Goal: Navigation & Orientation: Go to known website

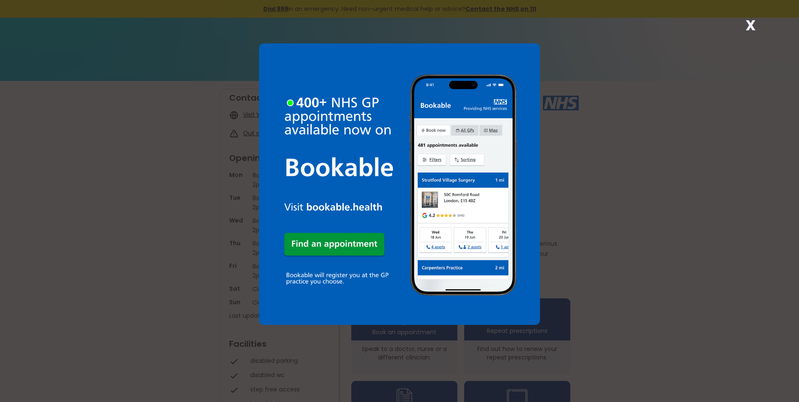
click at [749, 24] on strong "X" at bounding box center [750, 25] width 10 height 20
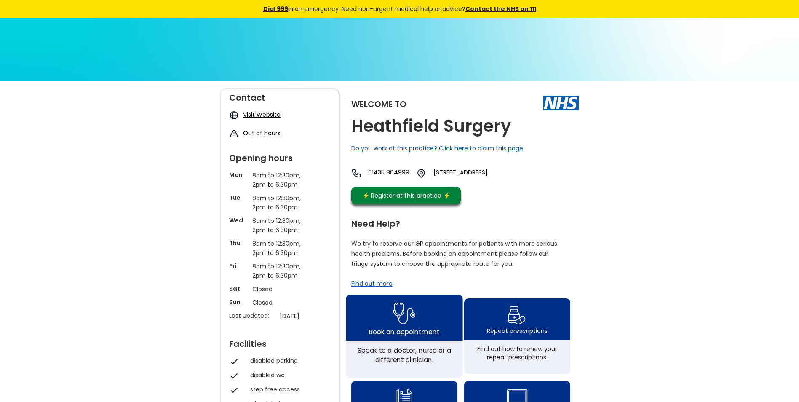
click at [399, 322] on img at bounding box center [404, 312] width 22 height 27
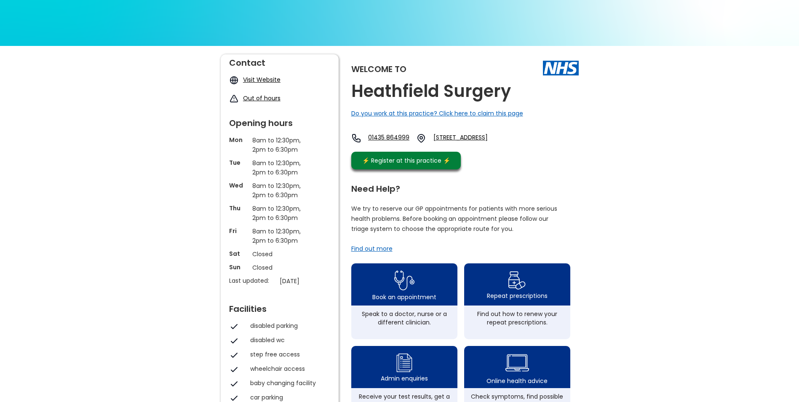
scroll to position [37, 0]
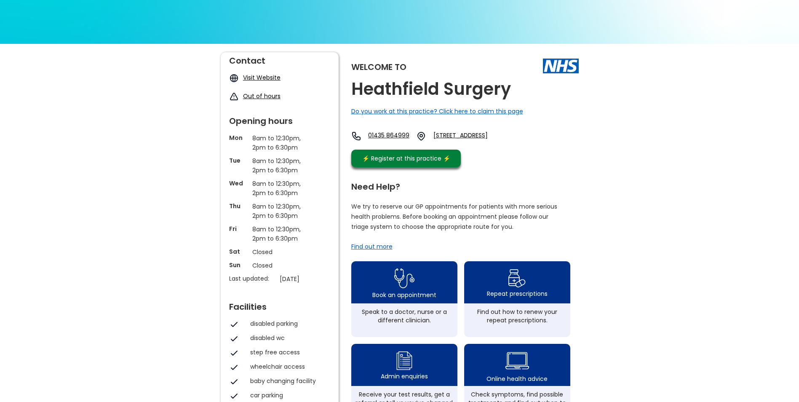
click at [258, 77] on link "Visit Website" at bounding box center [261, 77] width 37 height 8
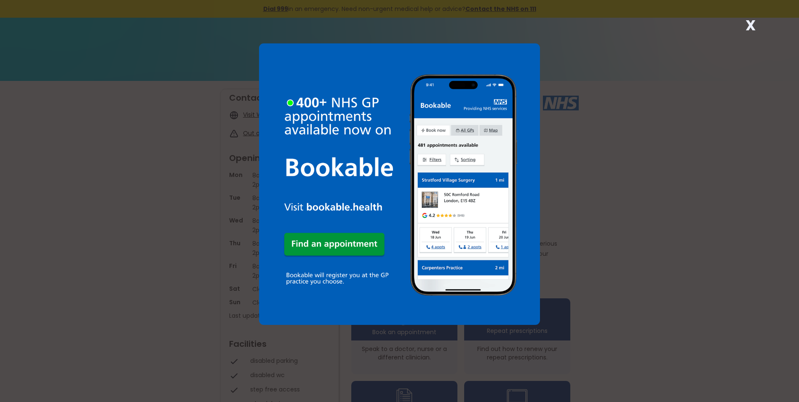
click at [752, 24] on strong "X" at bounding box center [750, 25] width 10 height 20
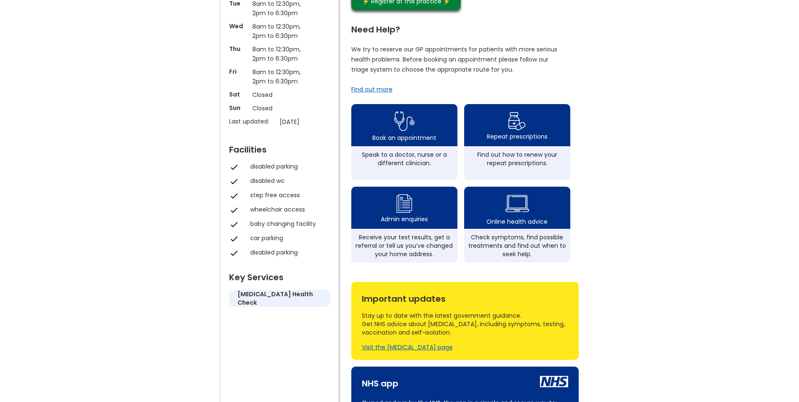
scroll to position [188, 0]
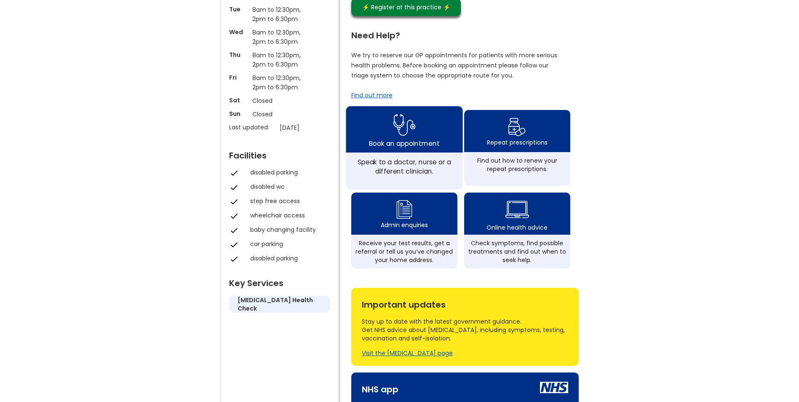
click at [397, 136] on img at bounding box center [404, 124] width 22 height 27
